Goal: Transaction & Acquisition: Purchase product/service

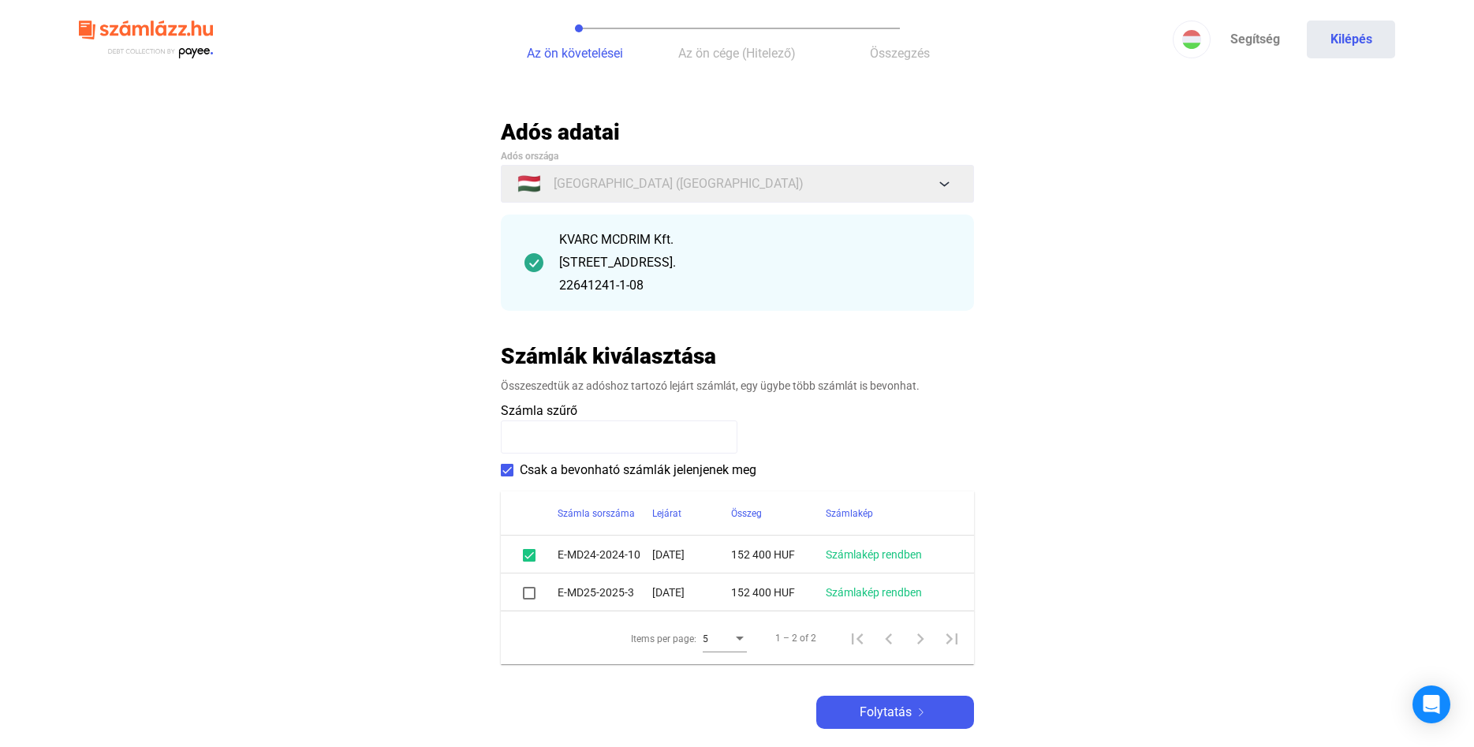
click at [521, 594] on div at bounding box center [529, 592] width 19 height 19
click at [530, 593] on span at bounding box center [529, 593] width 13 height 13
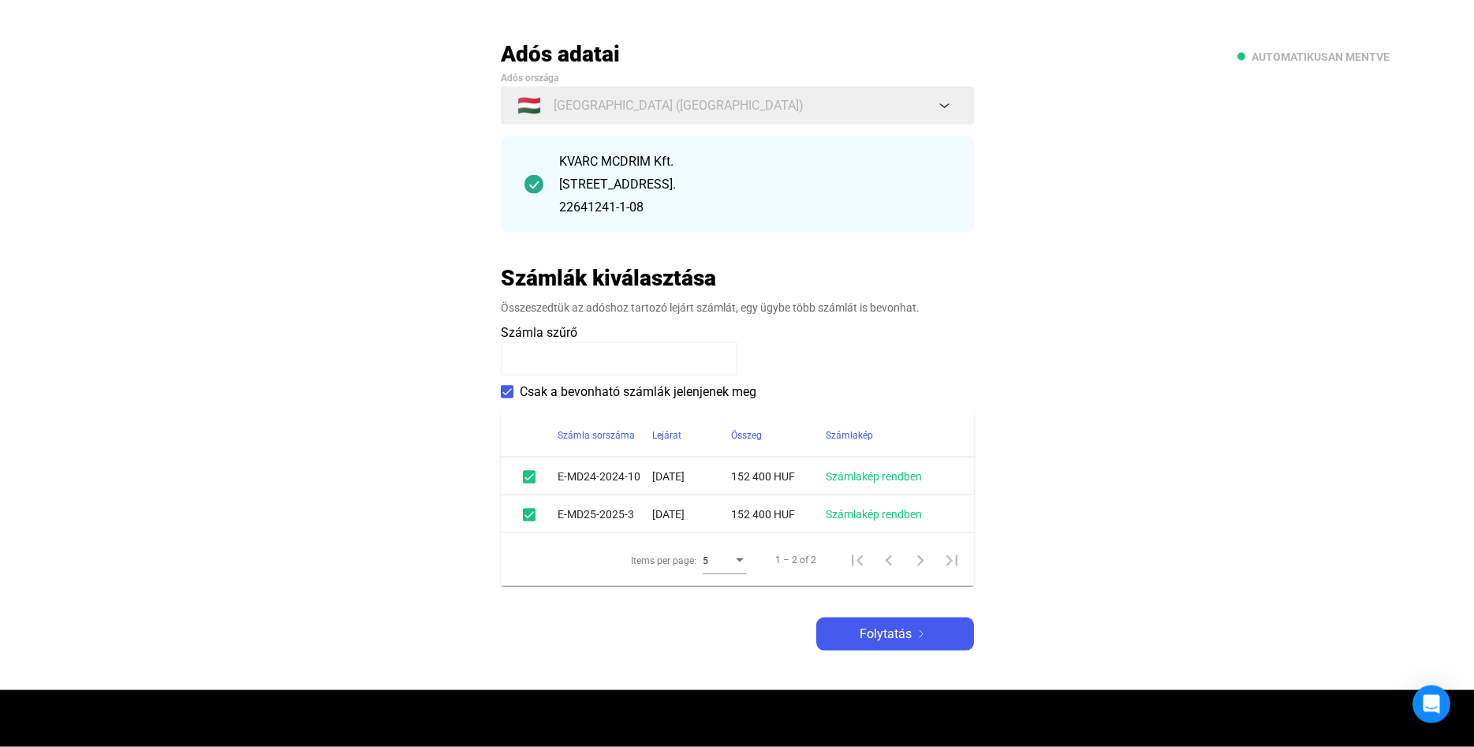
scroll to position [80, 0]
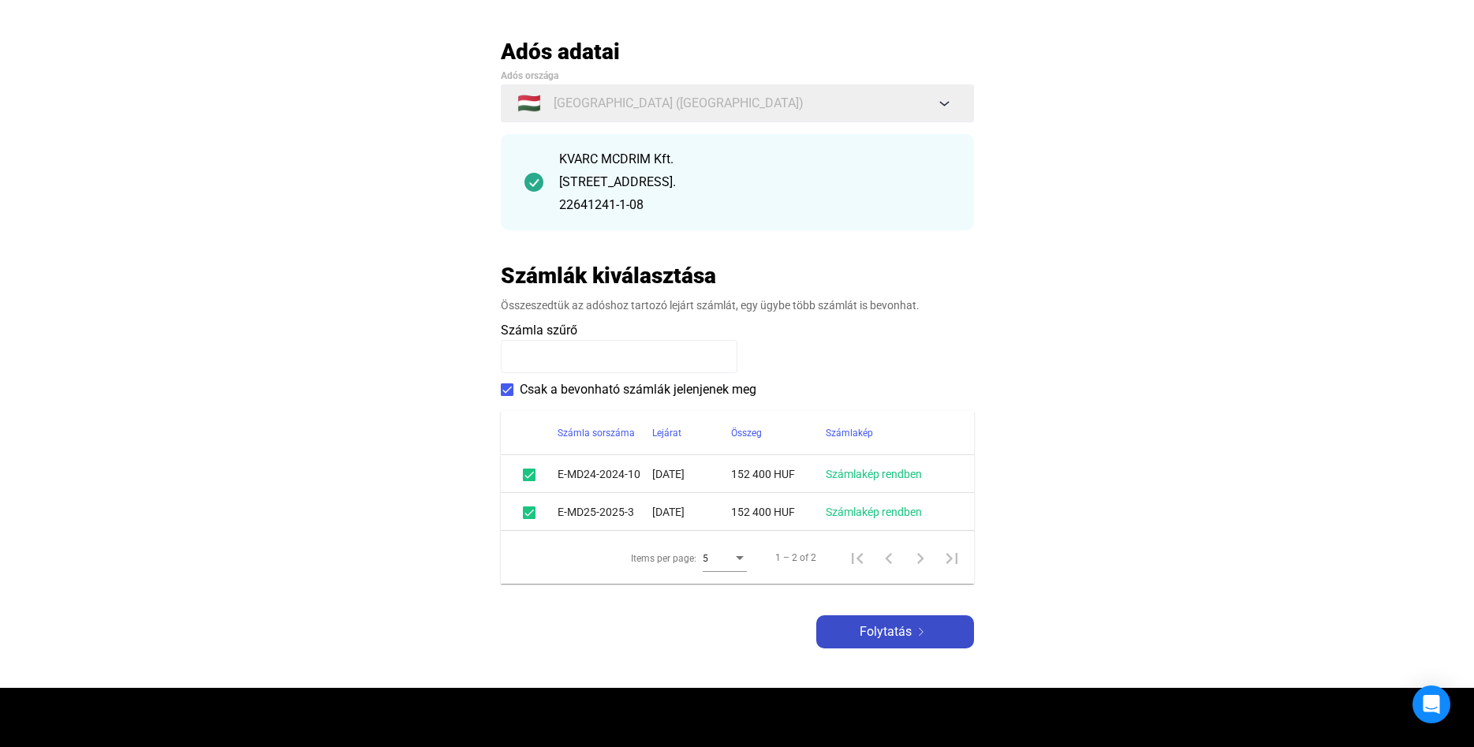
click at [907, 640] on span "Folytatás" at bounding box center [886, 631] width 52 height 19
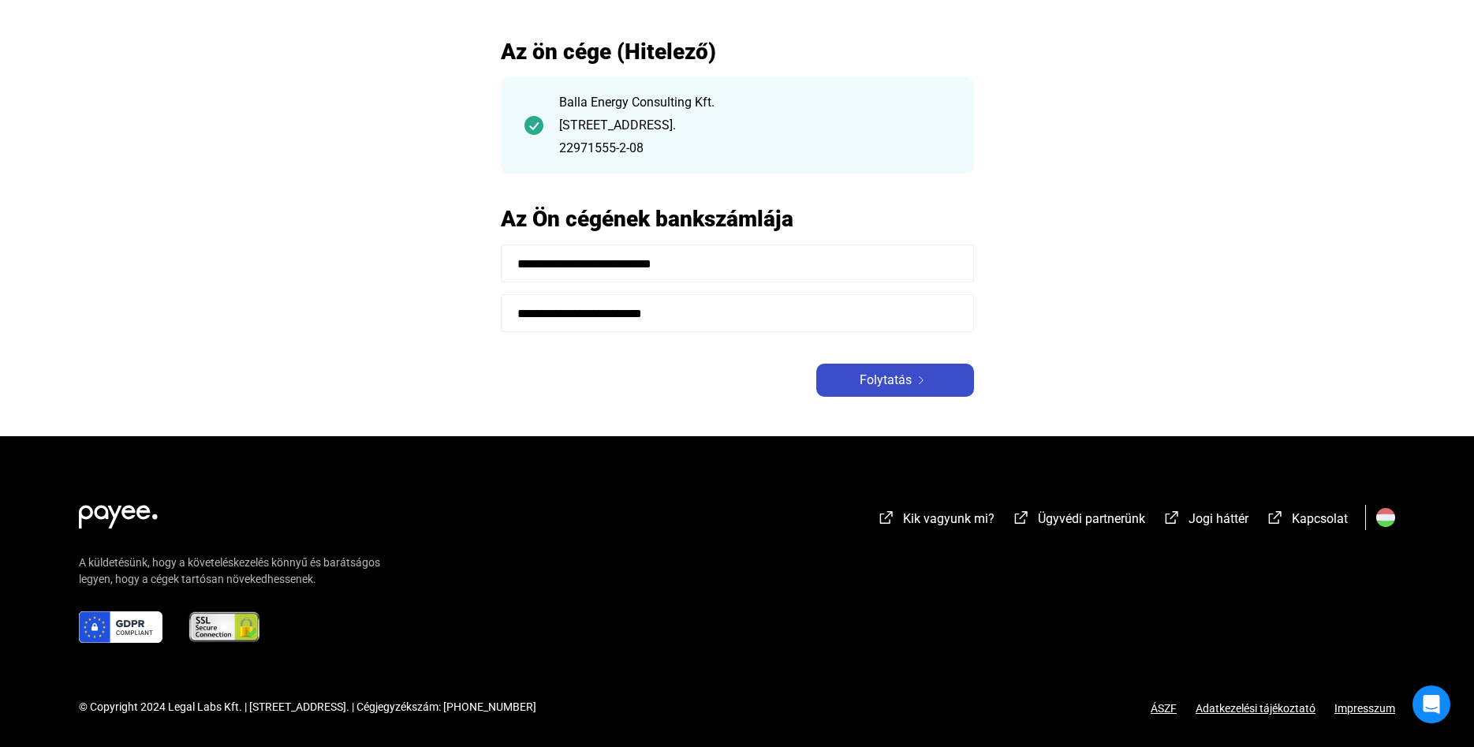
click at [874, 379] on span "Folytatás" at bounding box center [886, 380] width 52 height 19
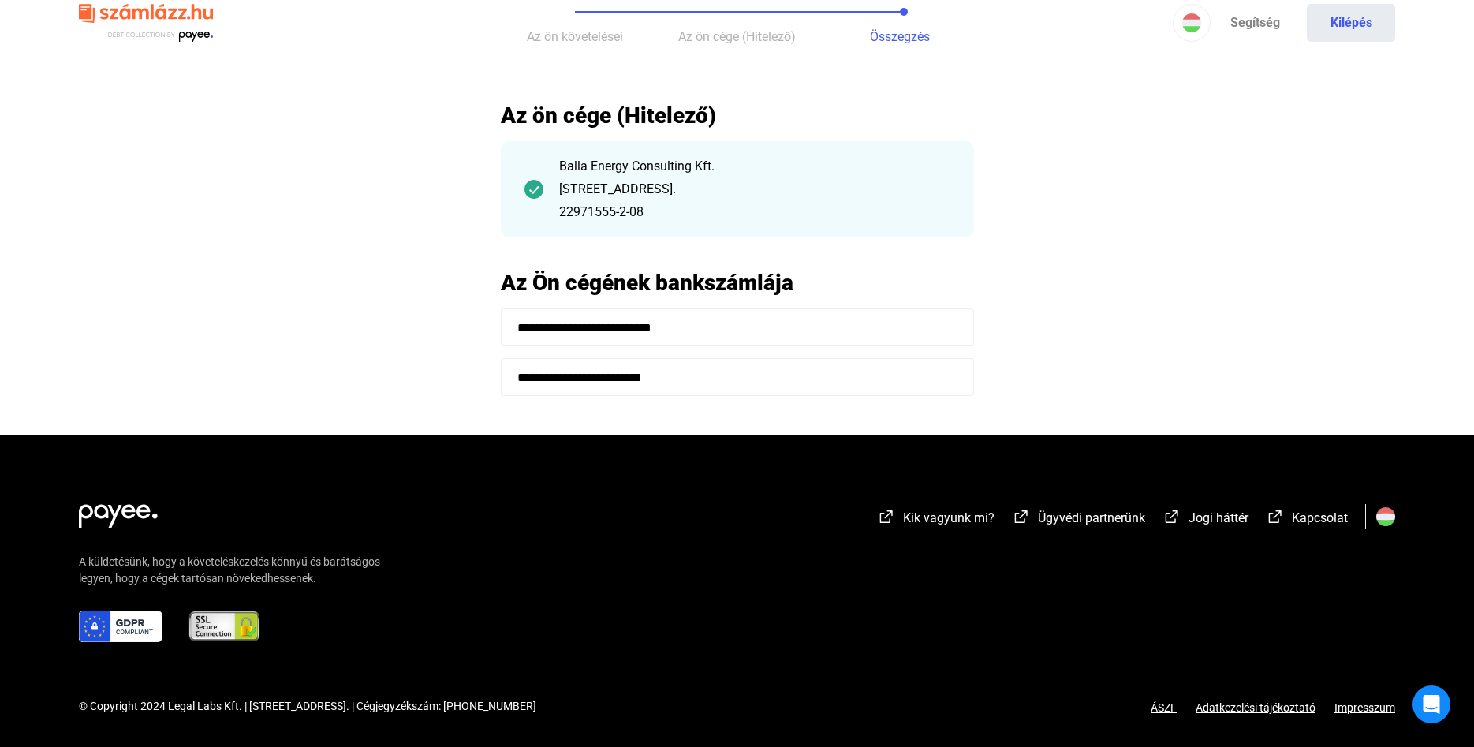
scroll to position [17, 0]
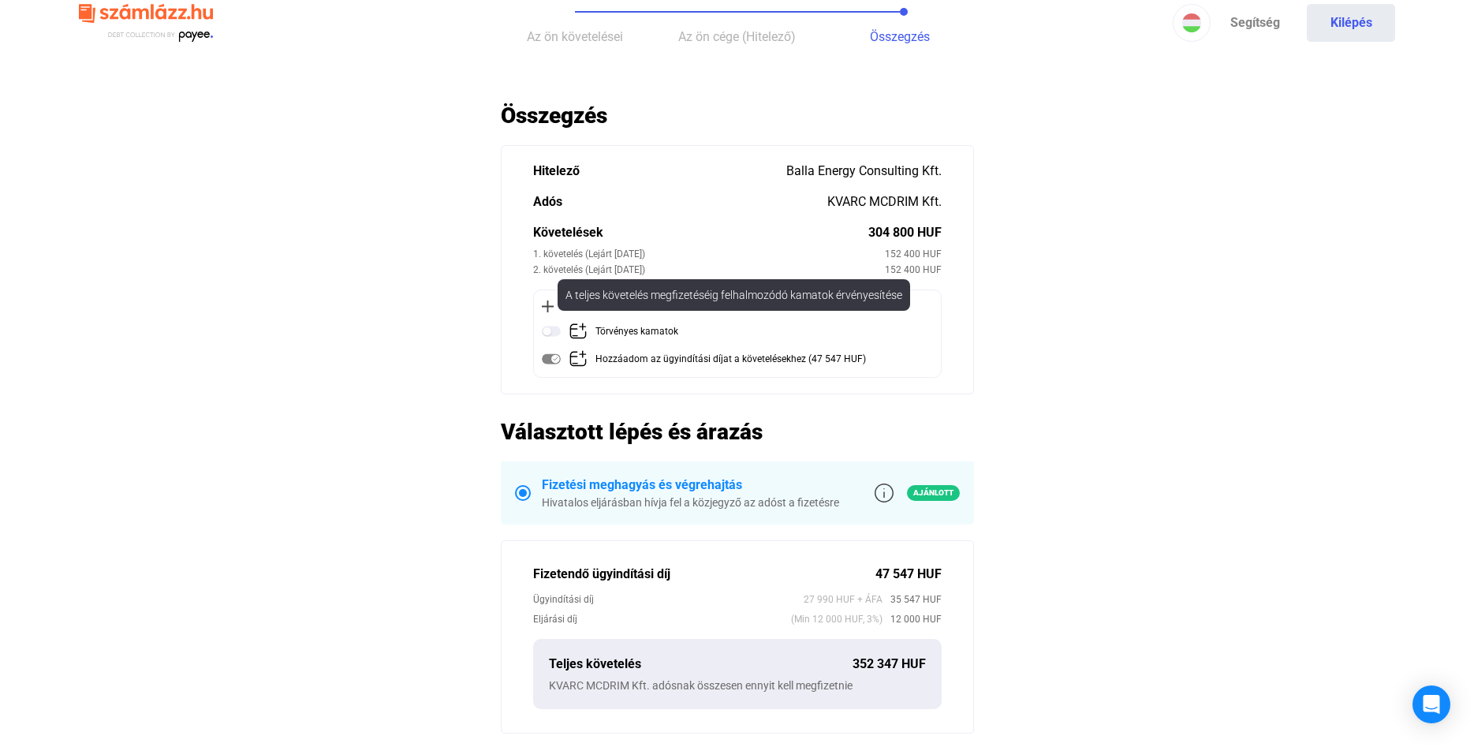
click at [559, 331] on img at bounding box center [551, 331] width 19 height 19
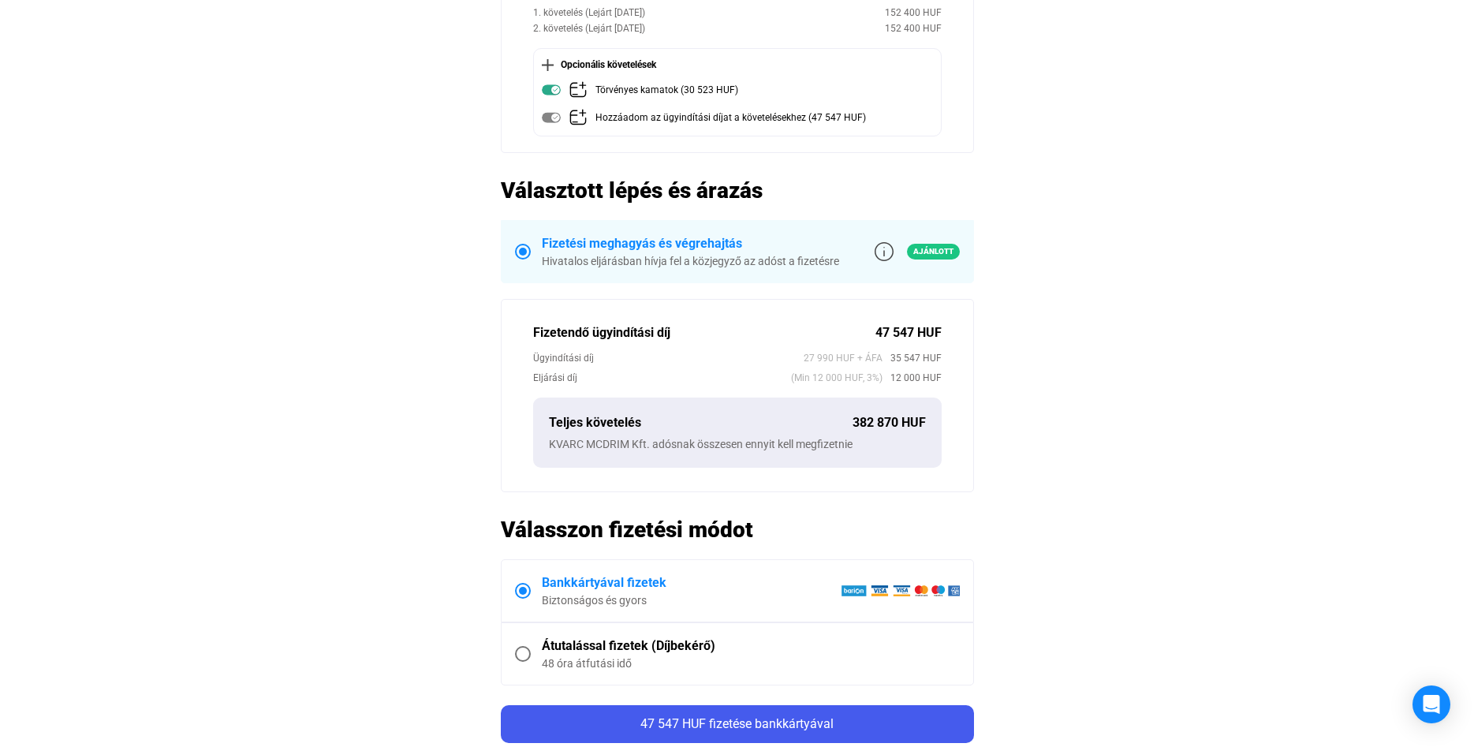
scroll to position [338, 0]
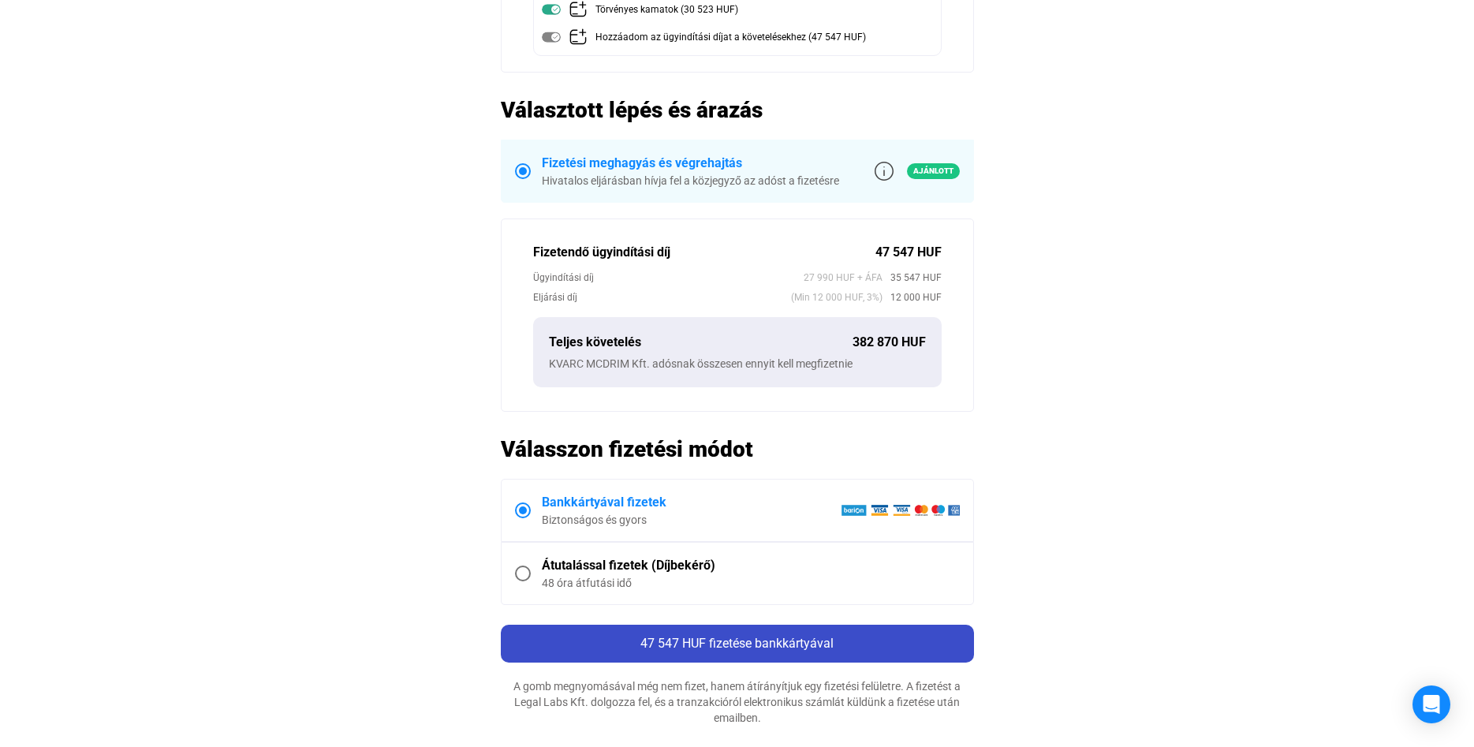
click at [821, 648] on span "47 547 HUF fizetése bankkártyával" at bounding box center [737, 643] width 193 height 15
